Goal: Information Seeking & Learning: Learn about a topic

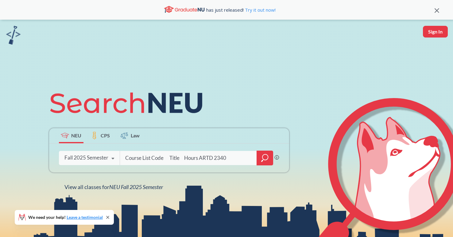
drag, startPoint x: 197, startPoint y: 159, endPoint x: 111, endPoint y: 162, distance: 86.3
click at [111, 160] on div "Course List Code Title Hours ARTD 2340 Phrase search guarantees the exact searc…" at bounding box center [169, 157] width 240 height 29
drag, startPoint x: 167, startPoint y: 155, endPoint x: 101, endPoint y: 155, distance: 66.6
click at [101, 155] on div "ARTD 2340 Phrase search guarantees the exact search appears in the results. Ex.…" at bounding box center [169, 157] width 240 height 29
type input "ARTD 2340"
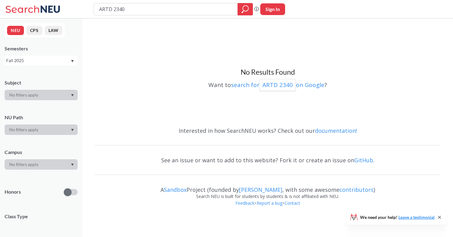
click at [63, 62] on div "Fall 2025" at bounding box center [38, 60] width 64 height 7
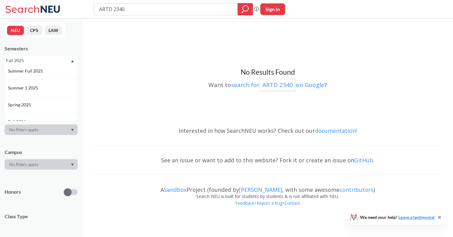
scroll to position [57, 0]
click at [57, 86] on div "Spring 2025" at bounding box center [42, 84] width 69 height 7
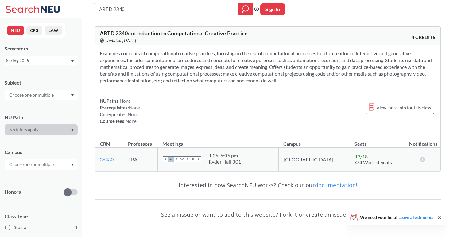
click at [61, 60] on div "Spring 2025" at bounding box center [38, 60] width 64 height 7
click at [52, 91] on div "Summer 1 2025" at bounding box center [42, 90] width 69 height 7
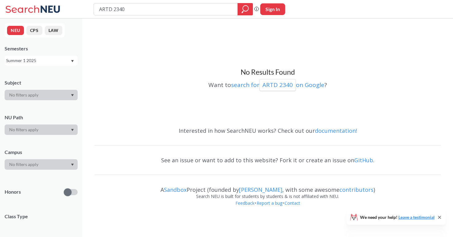
click at [67, 57] on div "Summer 1 2025" at bounding box center [38, 60] width 64 height 7
click at [61, 90] on div "Summer 2 2025" at bounding box center [42, 90] width 69 height 7
click at [77, 49] on div "Semesters" at bounding box center [41, 48] width 73 height 7
click at [69, 60] on div "Summer 2 2025" at bounding box center [38, 60] width 64 height 7
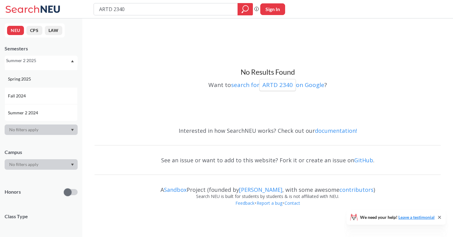
scroll to position [62, 0]
click at [53, 81] on div "Spring 2025" at bounding box center [42, 79] width 69 height 7
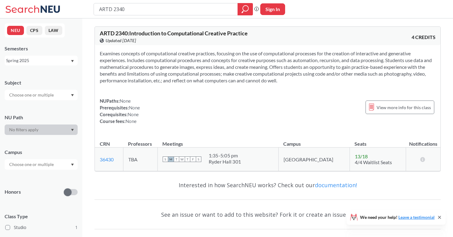
click at [205, 2] on div "ARTD 2340 Phrase search guarantees the exact search appears in the results. Ex.…" at bounding box center [226, 9] width 453 height 18
click at [205, 5] on input "ARTD 2340" at bounding box center [165, 9] width 135 height 10
paste input "THTR 237"
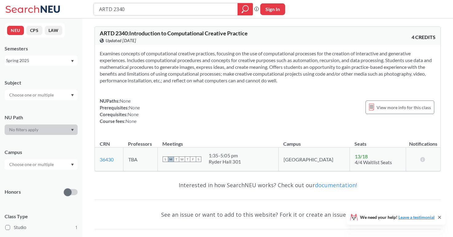
type input "THTR 2370"
